Goal: Complete application form: Complete application form

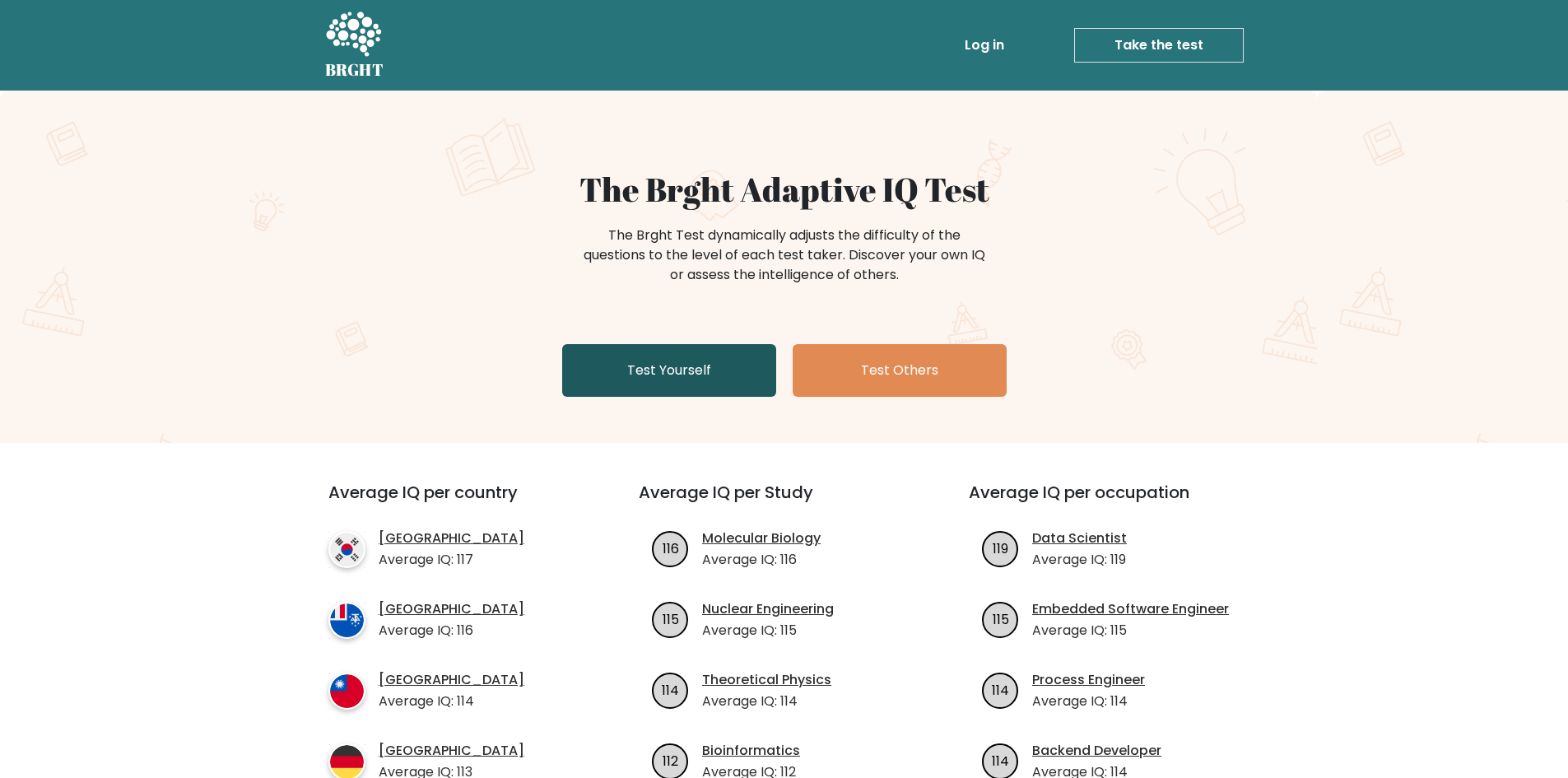
click at [643, 367] on link "Test Yourself" at bounding box center [669, 370] width 214 height 52
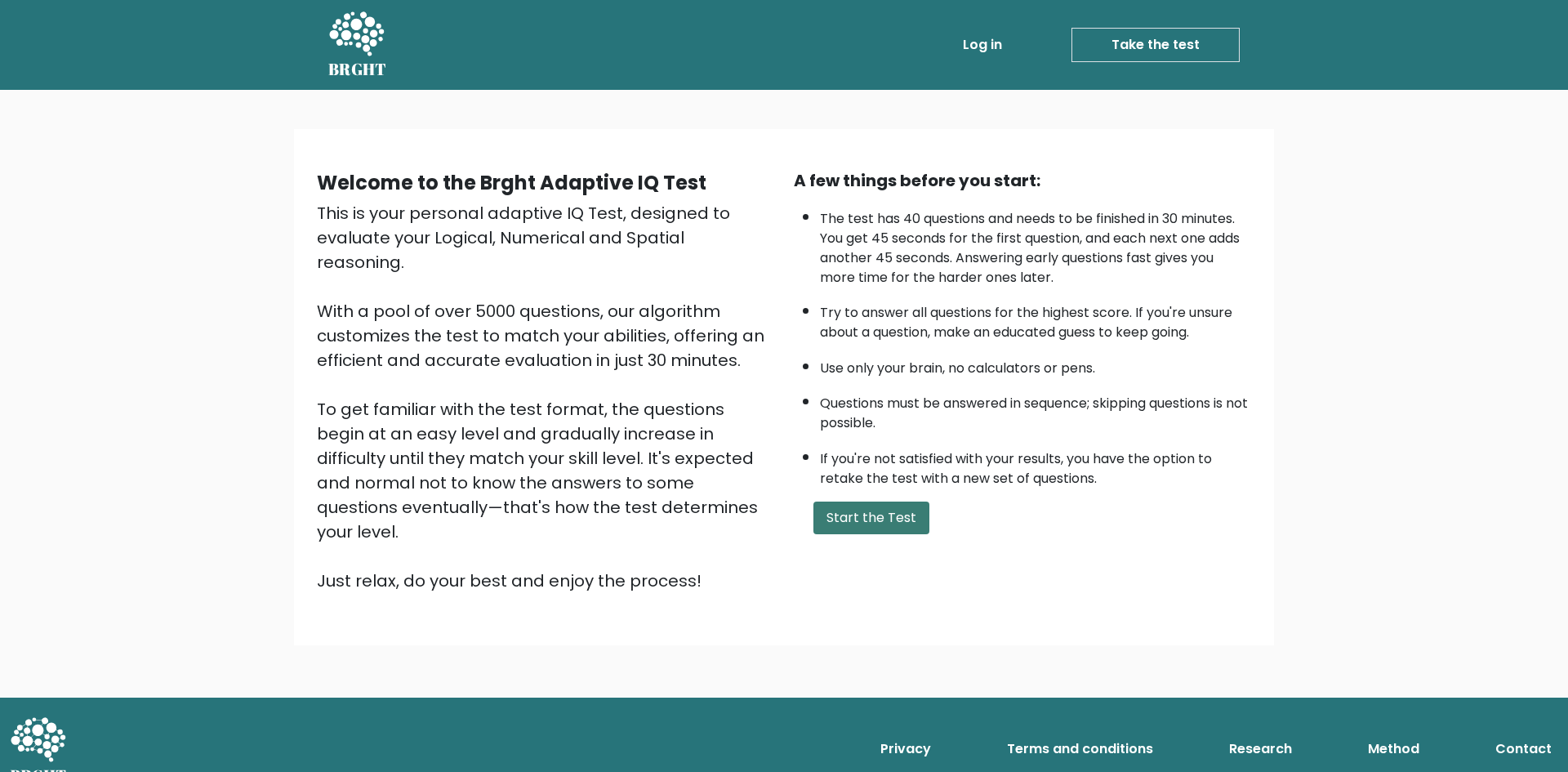
click at [879, 505] on button "Start the Test" at bounding box center [871, 518] width 116 height 33
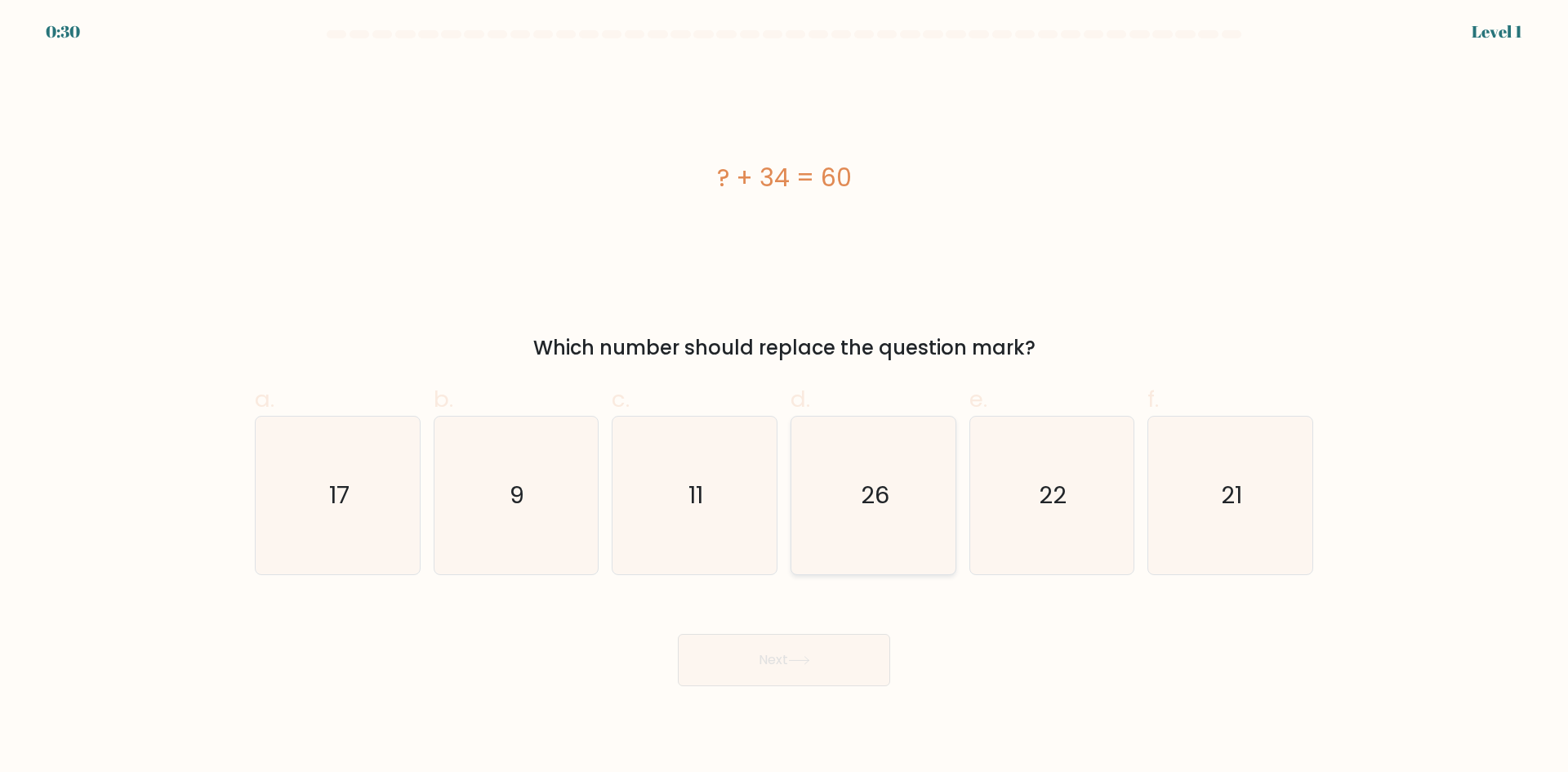
click at [904, 488] on icon "26" at bounding box center [874, 495] width 158 height 158
click at [785, 397] on input "d. 26" at bounding box center [784, 391] width 1 height 11
radio input "true"
click at [801, 657] on icon at bounding box center [799, 660] width 22 height 9
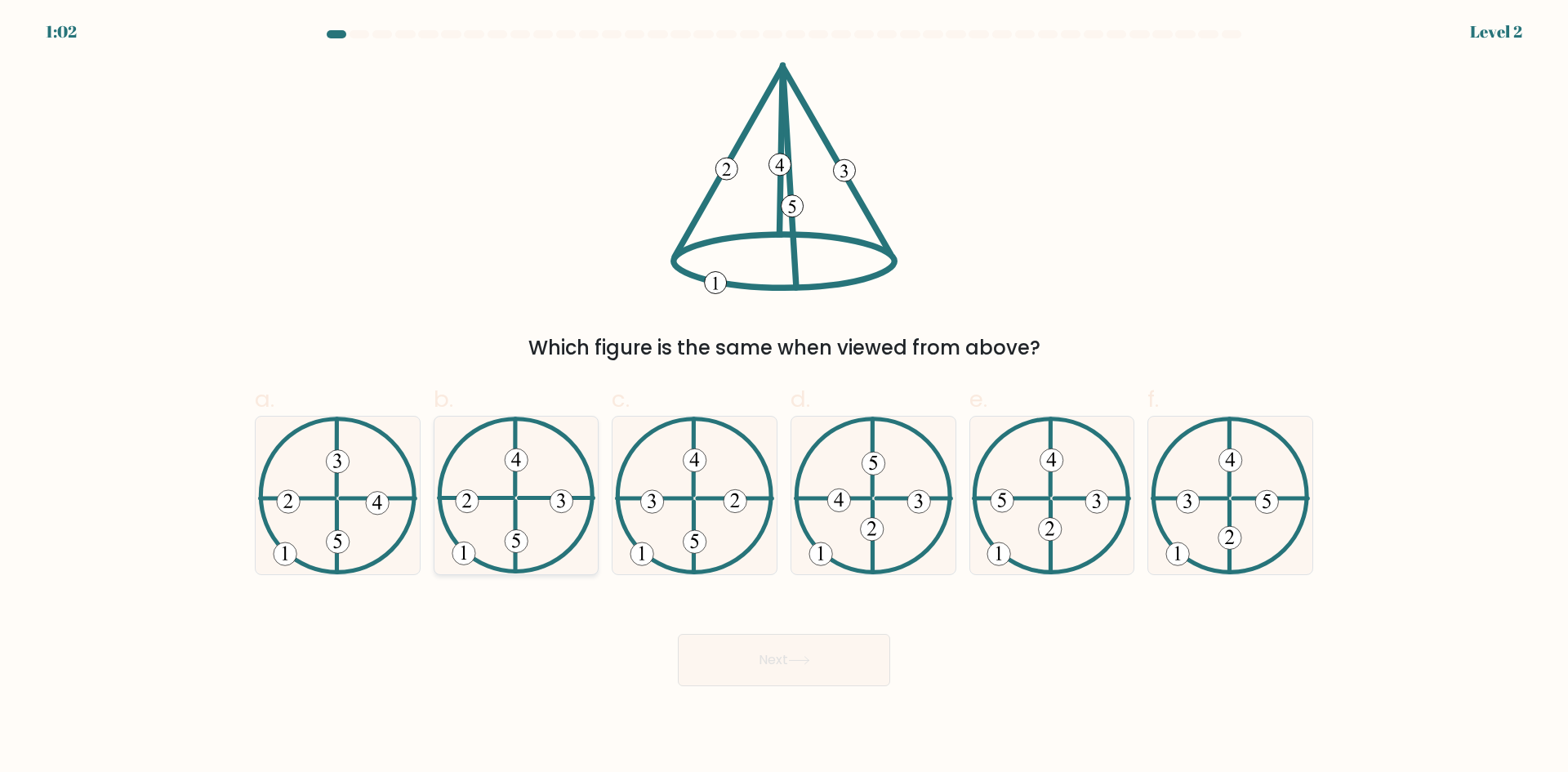
click at [545, 533] on icon at bounding box center [516, 495] width 159 height 158
click at [784, 397] on input "b." at bounding box center [784, 391] width 1 height 11
radio input "true"
click at [535, 503] on icon at bounding box center [516, 495] width 158 height 156
click at [784, 397] on input "b." at bounding box center [784, 391] width 1 height 11
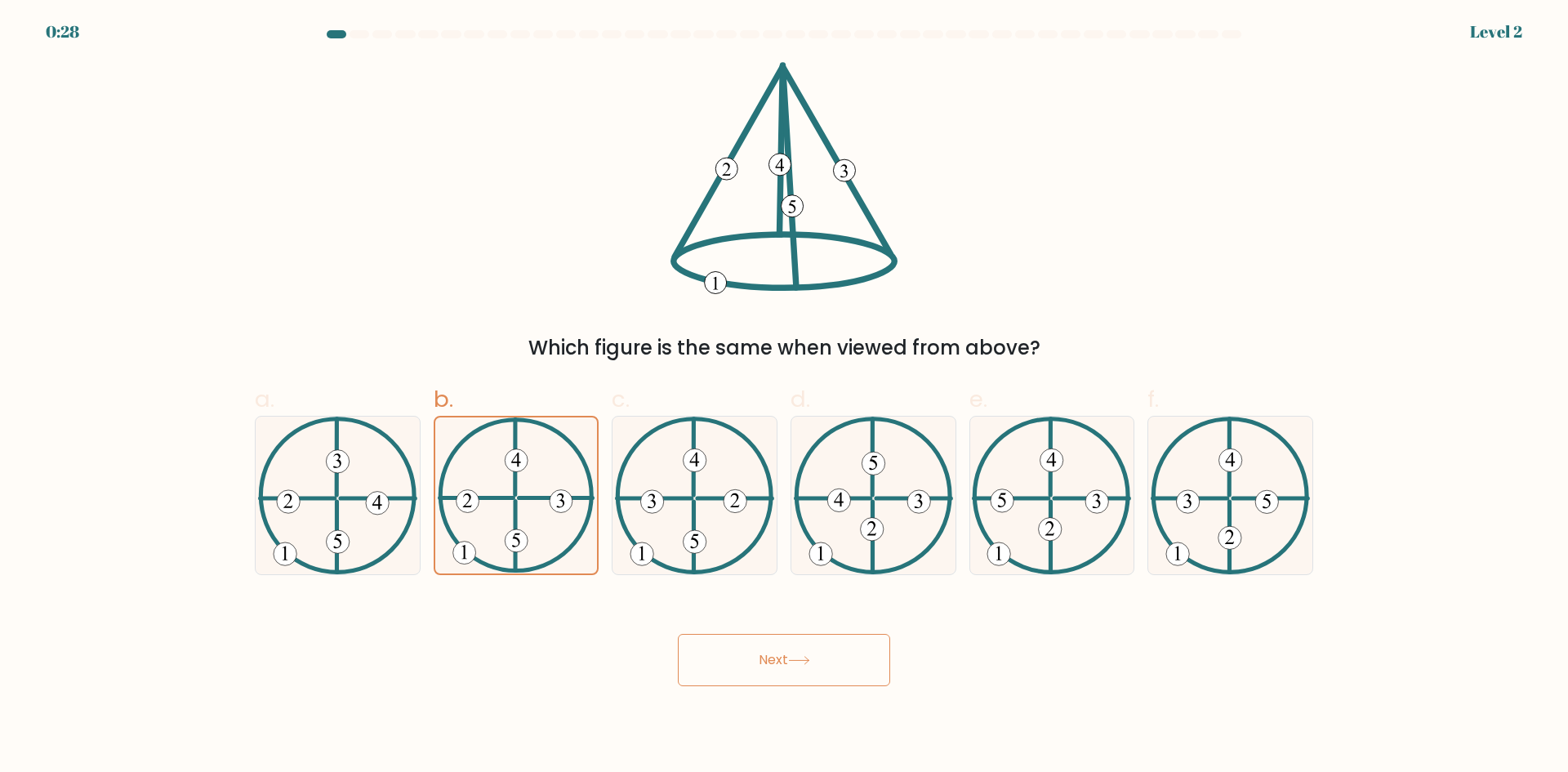
click at [765, 653] on button "Next" at bounding box center [784, 660] width 212 height 52
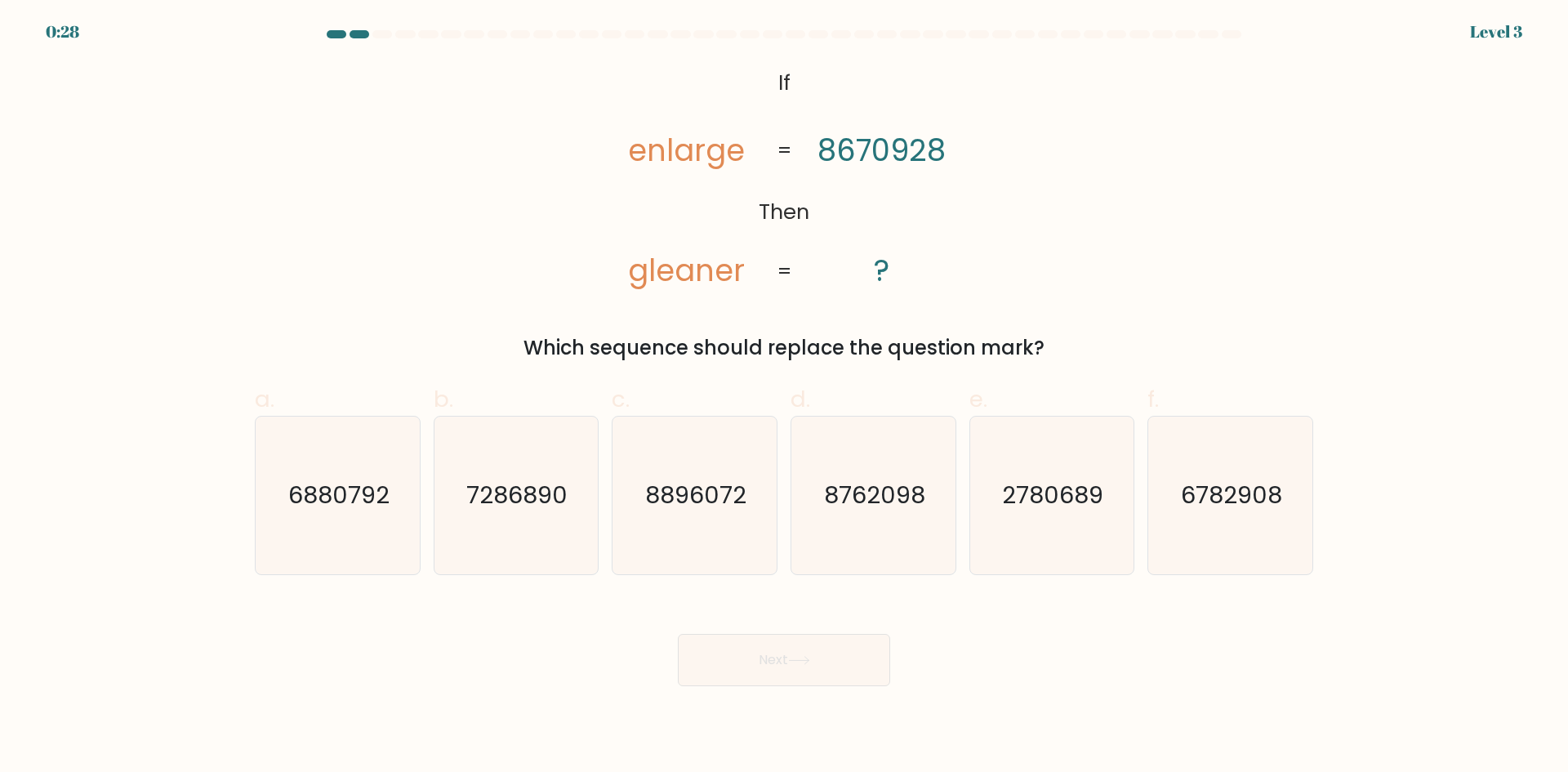
click at [765, 653] on button "Next" at bounding box center [784, 660] width 212 height 52
click at [1068, 460] on icon "2780689" at bounding box center [1051, 495] width 158 height 158
click at [785, 397] on input "e. 2780689" at bounding box center [784, 391] width 1 height 11
radio input "true"
click at [824, 674] on button "Next" at bounding box center [784, 660] width 212 height 52
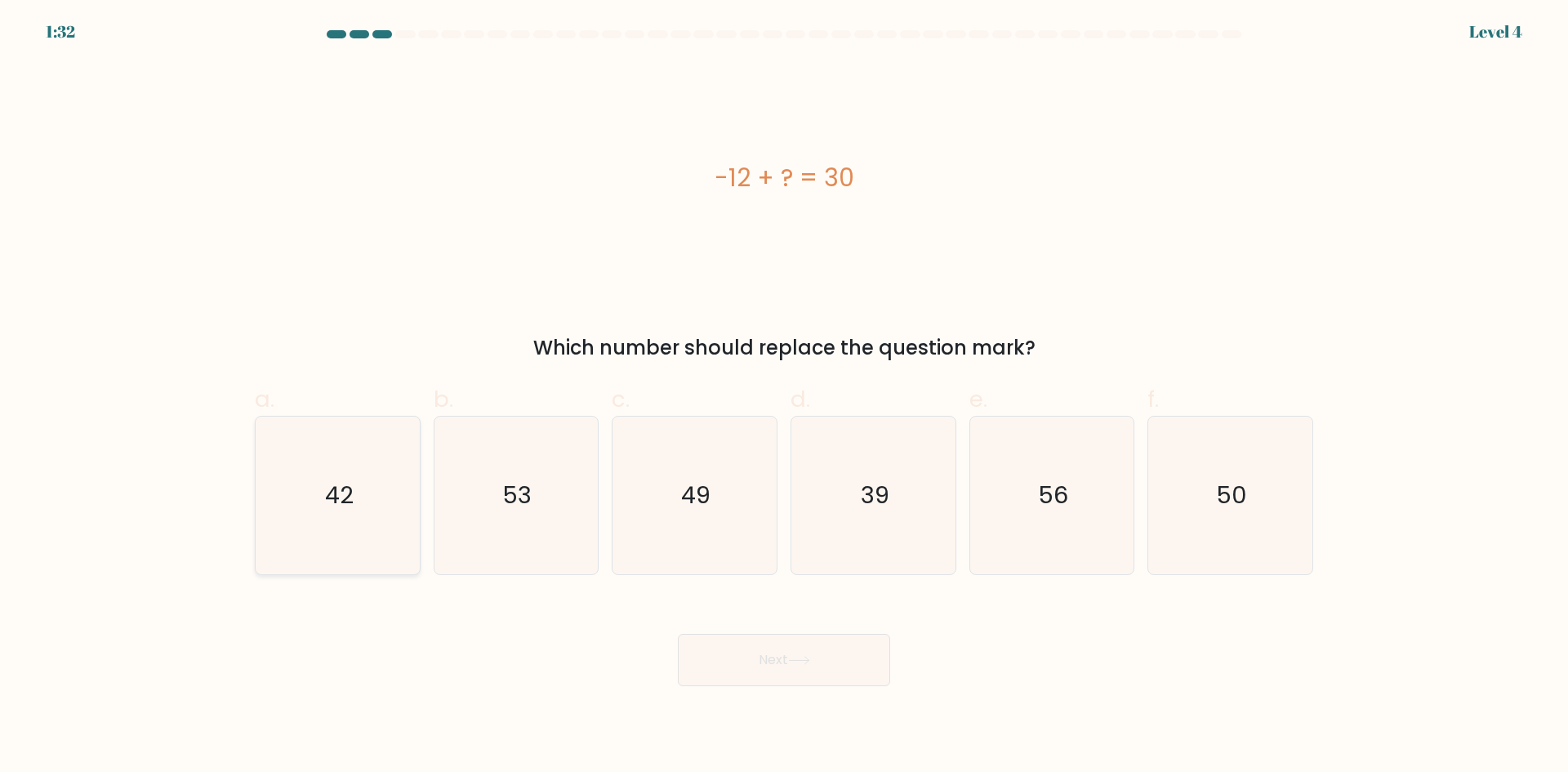
click at [380, 523] on icon "42" at bounding box center [338, 495] width 158 height 158
click at [784, 397] on input "a. 42" at bounding box center [784, 391] width 1 height 11
radio input "true"
click at [850, 645] on button "Next" at bounding box center [784, 660] width 212 height 52
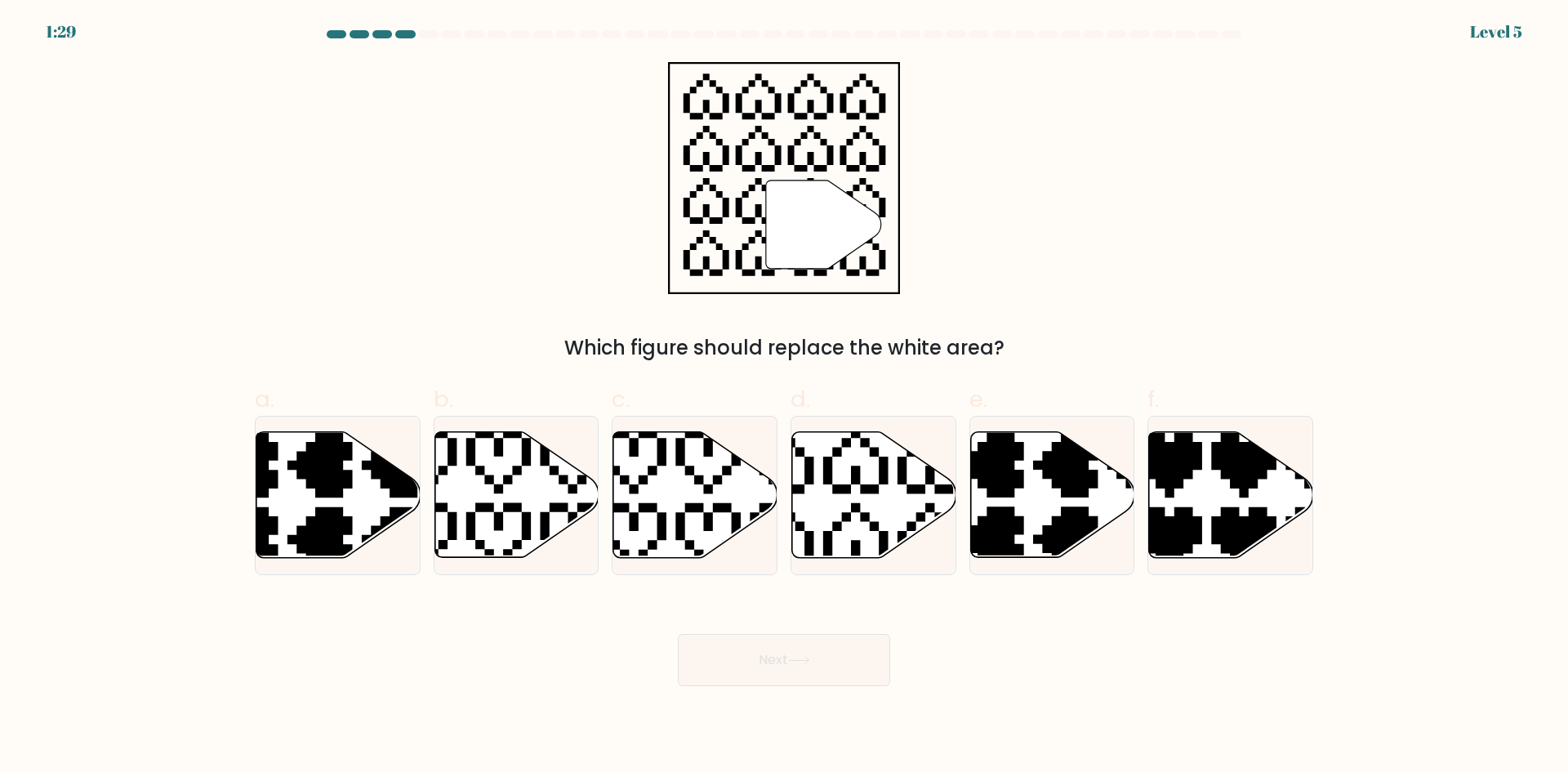
click at [850, 645] on button "Next" at bounding box center [784, 660] width 212 height 52
click at [830, 487] on icon at bounding box center [874, 495] width 164 height 126
click at [785, 397] on input "d." at bounding box center [784, 391] width 1 height 11
radio input "true"
click at [783, 657] on button "Next" at bounding box center [784, 660] width 212 height 52
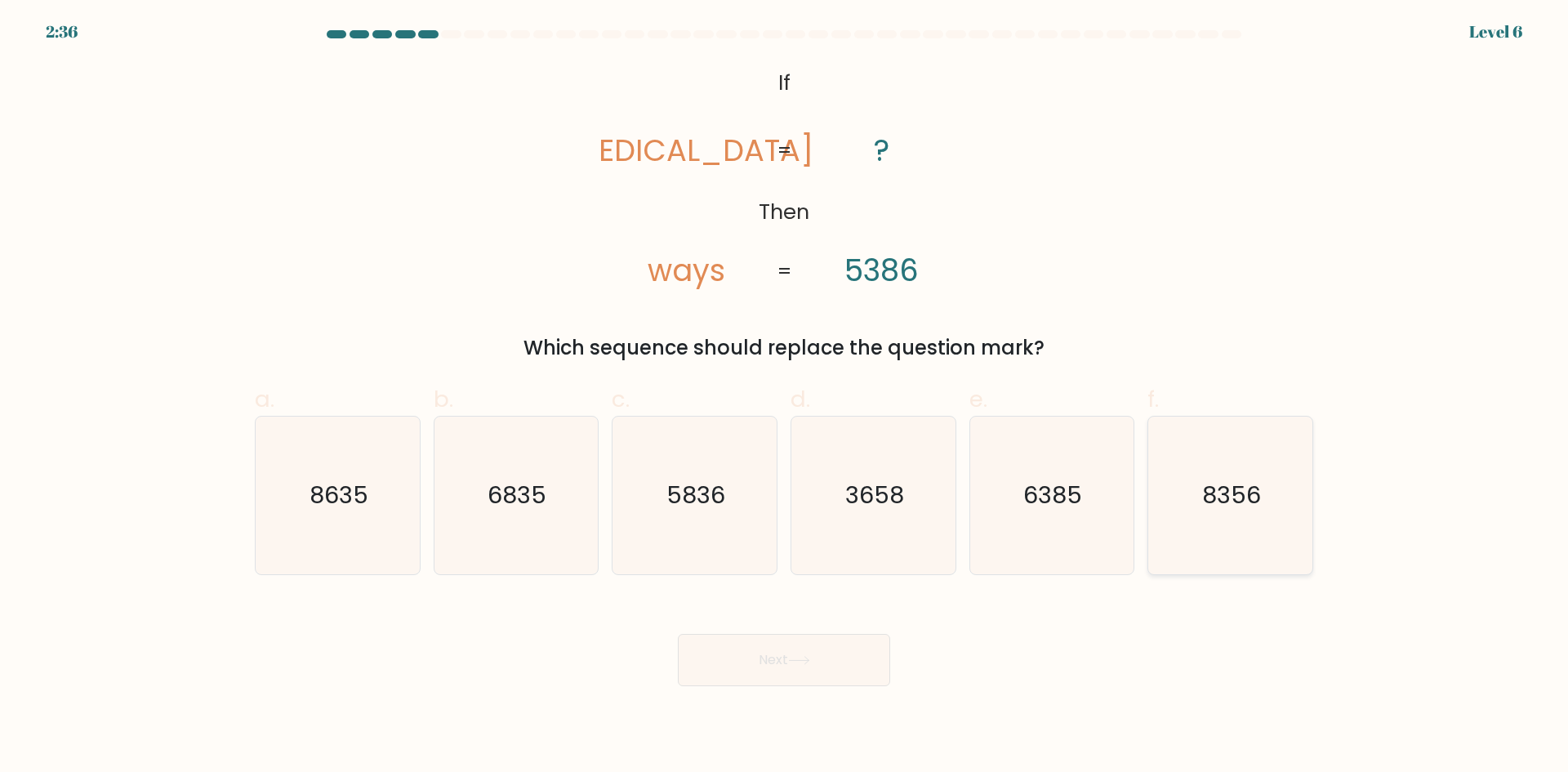
click at [1224, 513] on icon "8356" at bounding box center [1230, 495] width 158 height 158
click at [785, 397] on input "f. 8356" at bounding box center [784, 391] width 1 height 11
radio input "true"
click at [860, 665] on button "Next" at bounding box center [784, 660] width 212 height 52
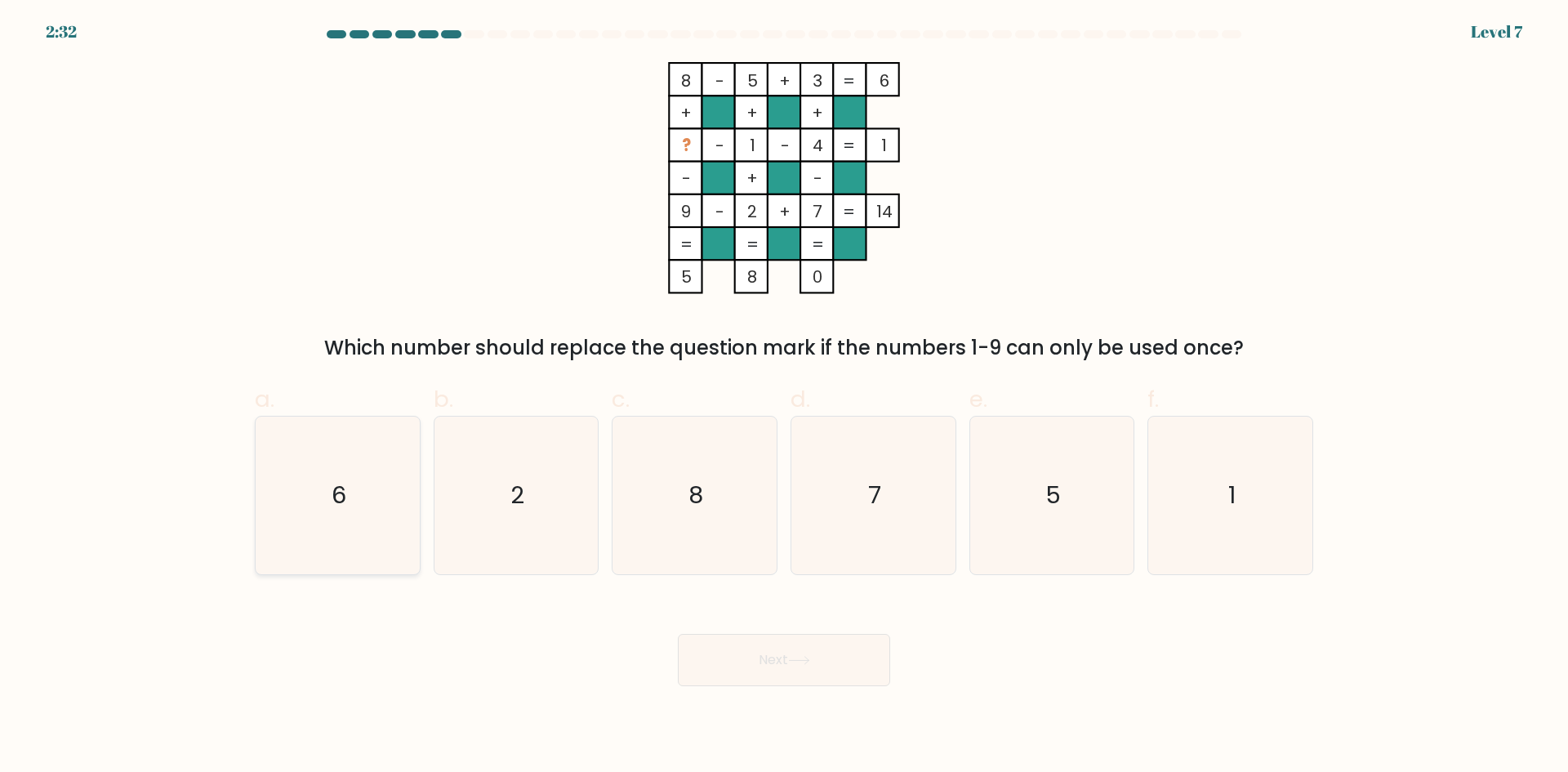
click at [368, 552] on icon "6" at bounding box center [338, 495] width 158 height 158
click at [784, 397] on input "a. 6" at bounding box center [784, 391] width 1 height 11
radio input "true"
click at [797, 660] on icon at bounding box center [799, 660] width 20 height 7
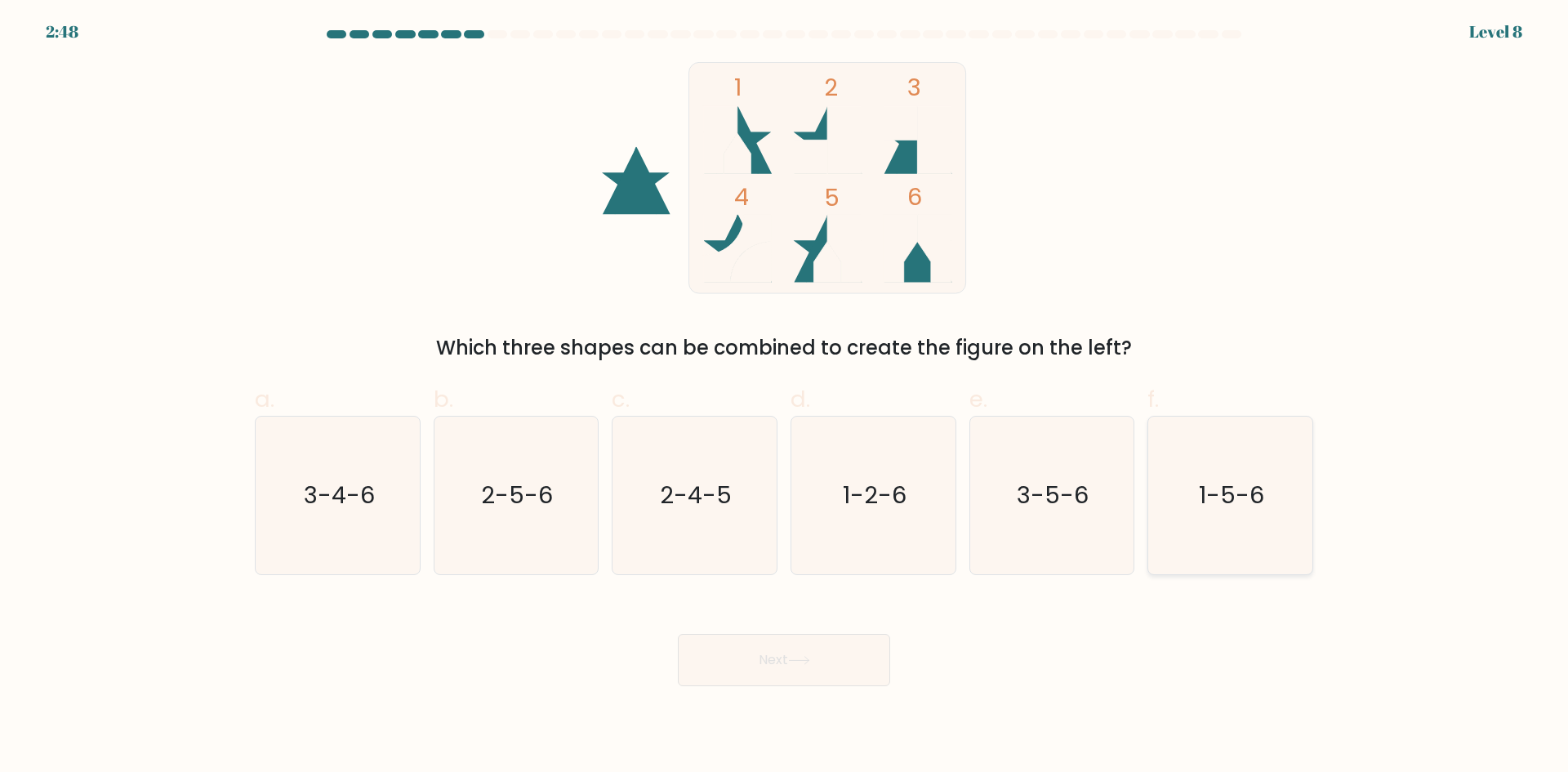
click at [1182, 465] on icon "1-5-6" at bounding box center [1230, 495] width 158 height 158
click at [785, 397] on input "f. 1-5-6" at bounding box center [784, 391] width 1 height 11
radio input "true"
click at [832, 673] on button "Next" at bounding box center [784, 660] width 212 height 52
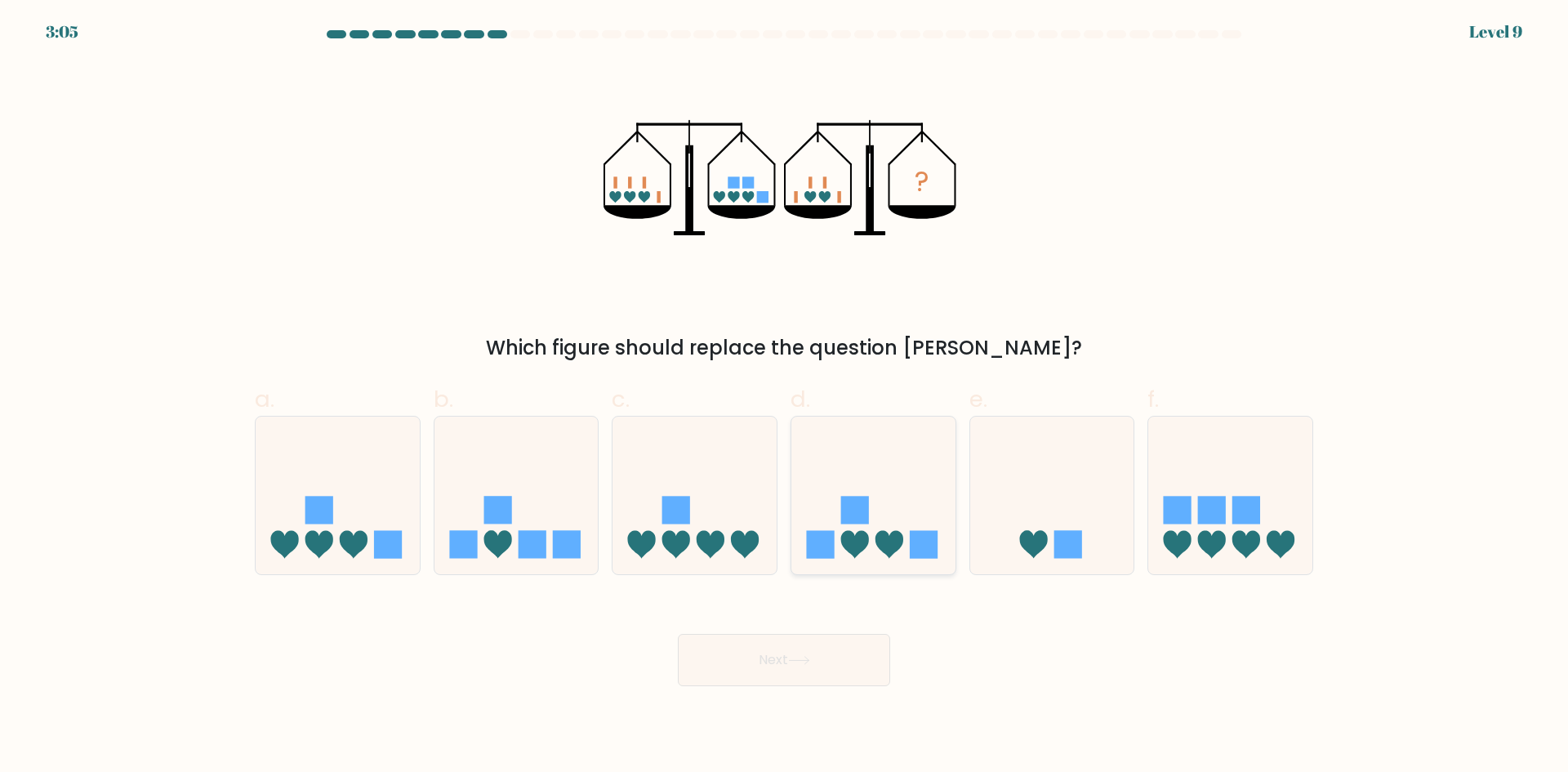
click at [846, 531] on icon at bounding box center [874, 495] width 164 height 135
click at [785, 397] on input "d." at bounding box center [784, 391] width 1 height 11
radio input "true"
click at [773, 650] on button "Next" at bounding box center [784, 660] width 212 height 52
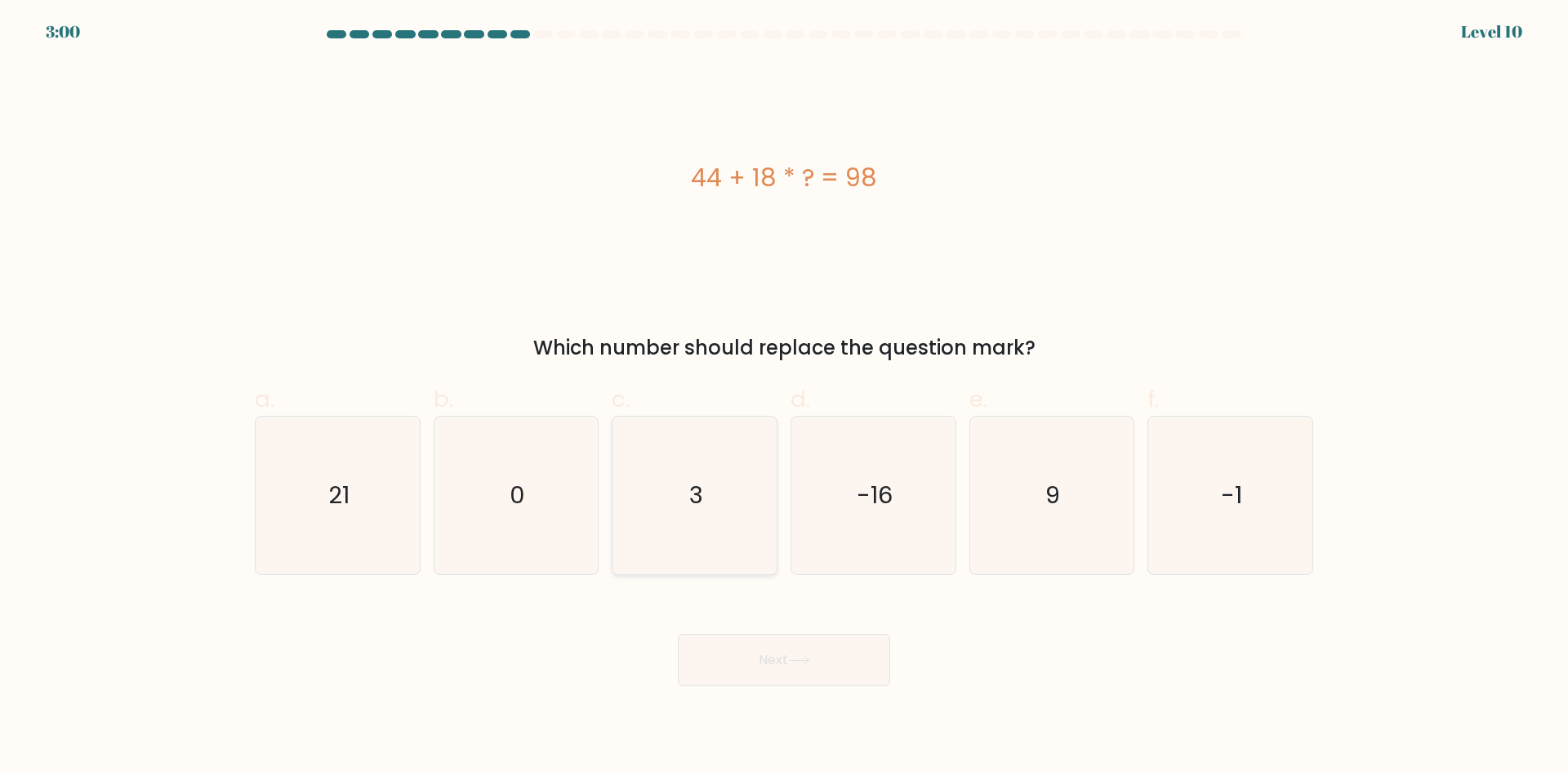
click at [715, 494] on icon "3" at bounding box center [694, 495] width 158 height 158
click at [784, 397] on input "c. 3" at bounding box center [784, 391] width 1 height 11
radio input "true"
click at [808, 649] on button "Next" at bounding box center [784, 660] width 212 height 52
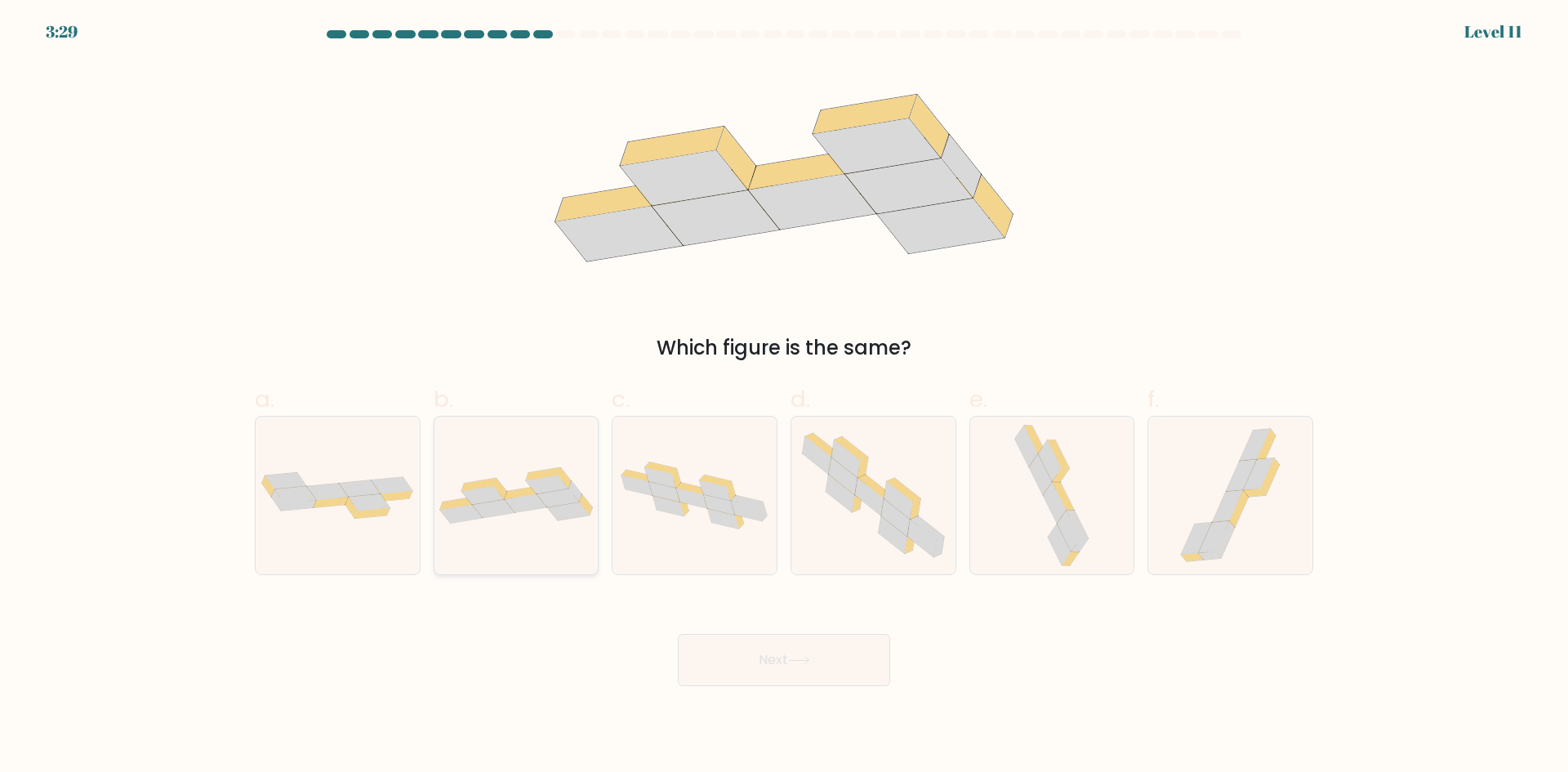
click at [566, 519] on icon at bounding box center [568, 511] width 42 height 19
click at [784, 397] on input "b." at bounding box center [784, 391] width 1 height 11
radio input "true"
click at [824, 670] on button "Next" at bounding box center [784, 660] width 212 height 52
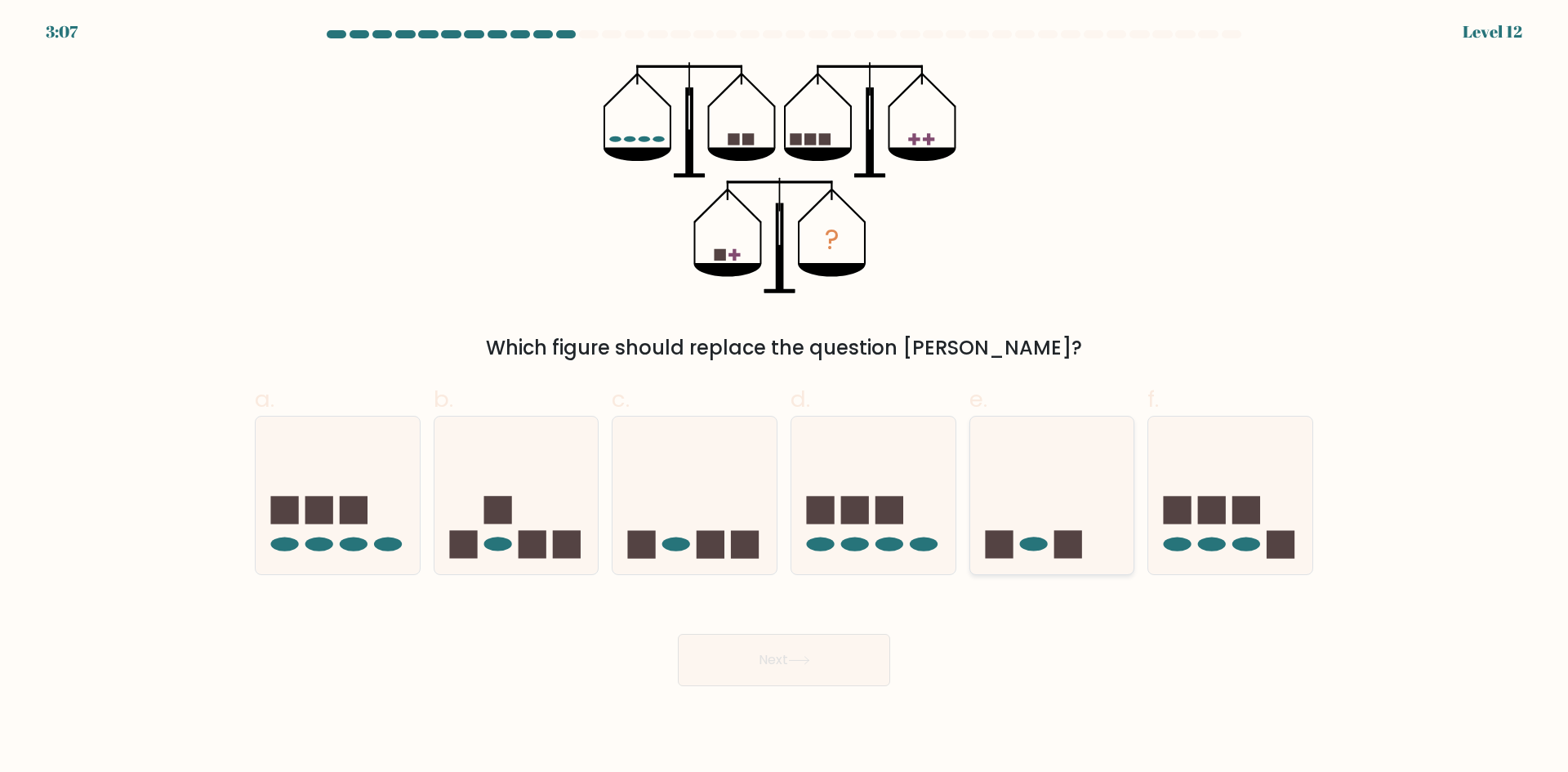
click at [1049, 446] on icon at bounding box center [1052, 495] width 164 height 135
click at [785, 397] on input "e." at bounding box center [784, 391] width 1 height 11
radio input "true"
click at [818, 660] on button "Next" at bounding box center [784, 660] width 212 height 52
